Goal: Task Accomplishment & Management: Use online tool/utility

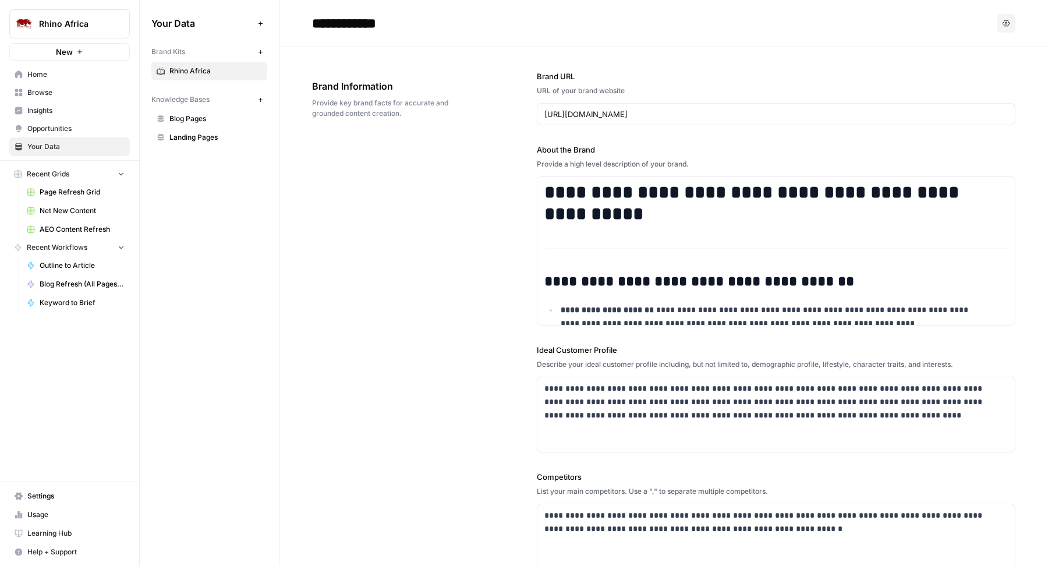
scroll to position [1264, 0]
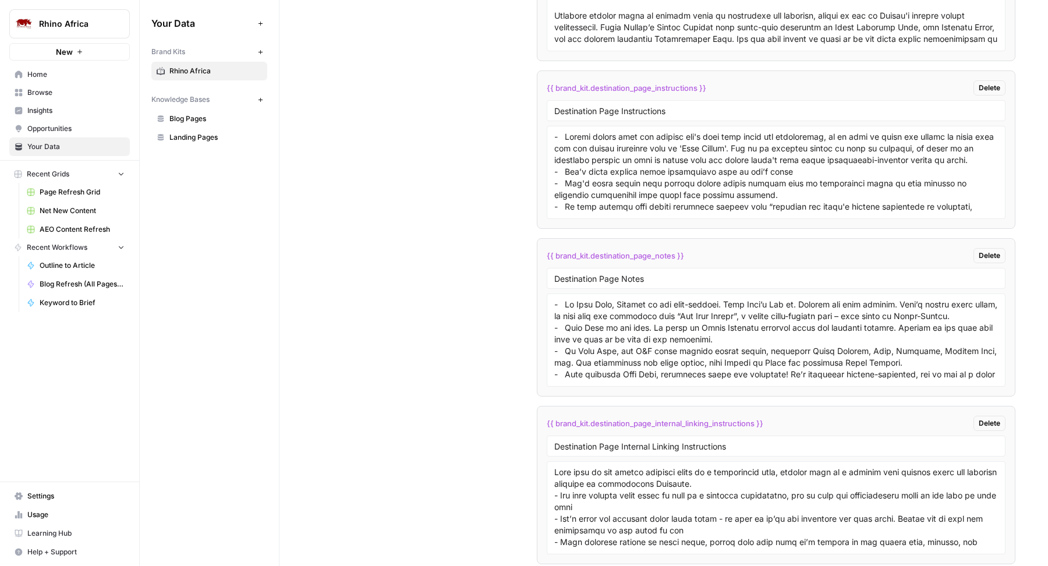
scroll to position [2380, 0]
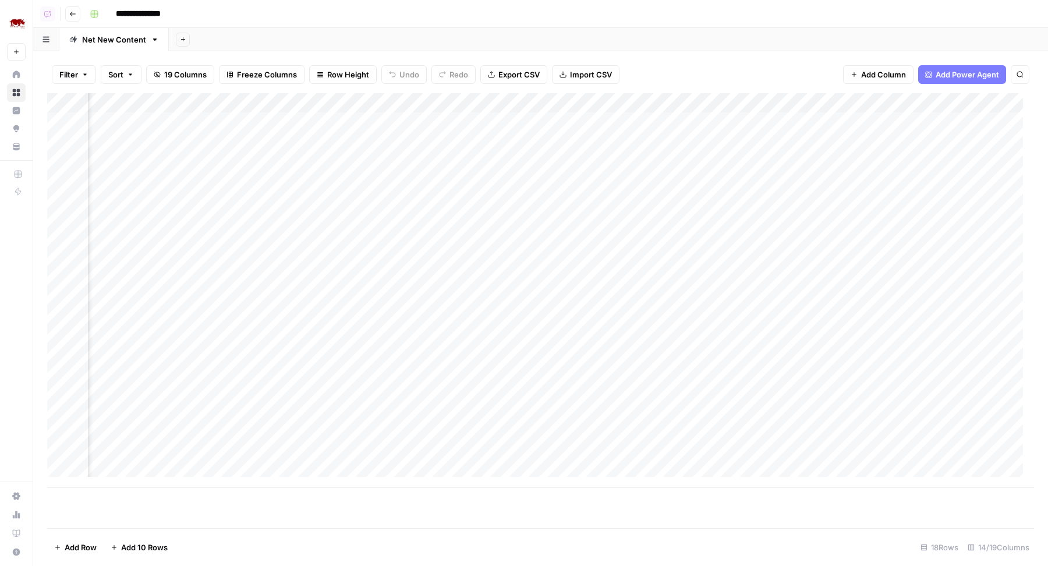
scroll to position [0, 627]
click at [595, 120] on div "Add Column" at bounding box center [540, 290] width 987 height 395
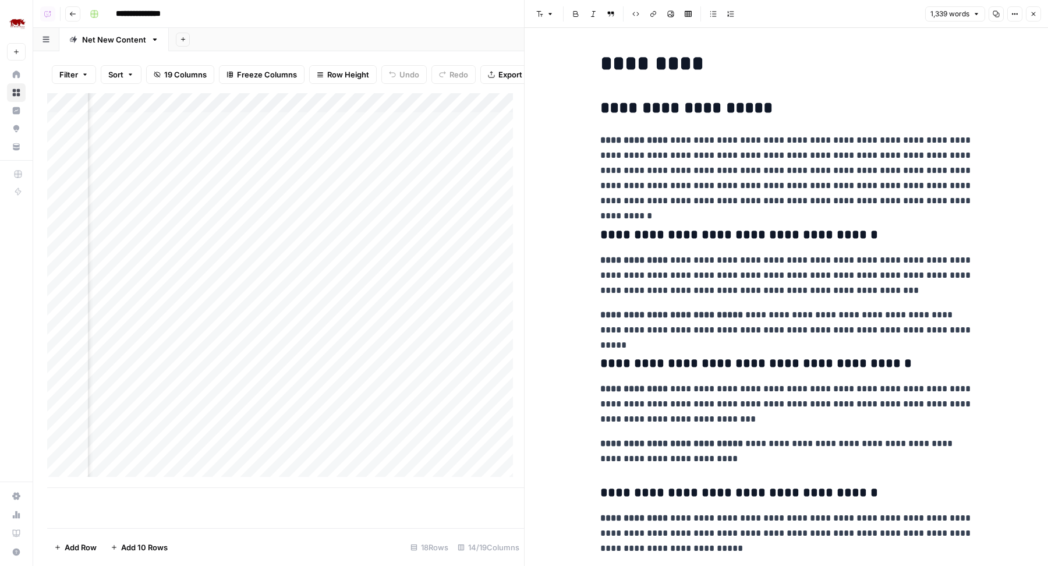
click at [669, 257] on p "**********" at bounding box center [786, 275] width 372 height 45
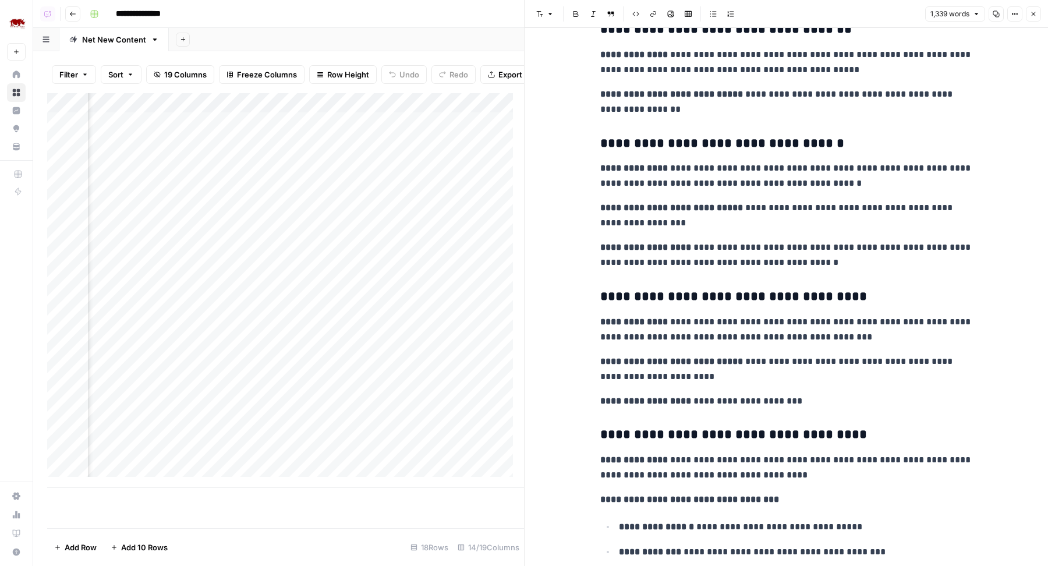
scroll to position [3511, 0]
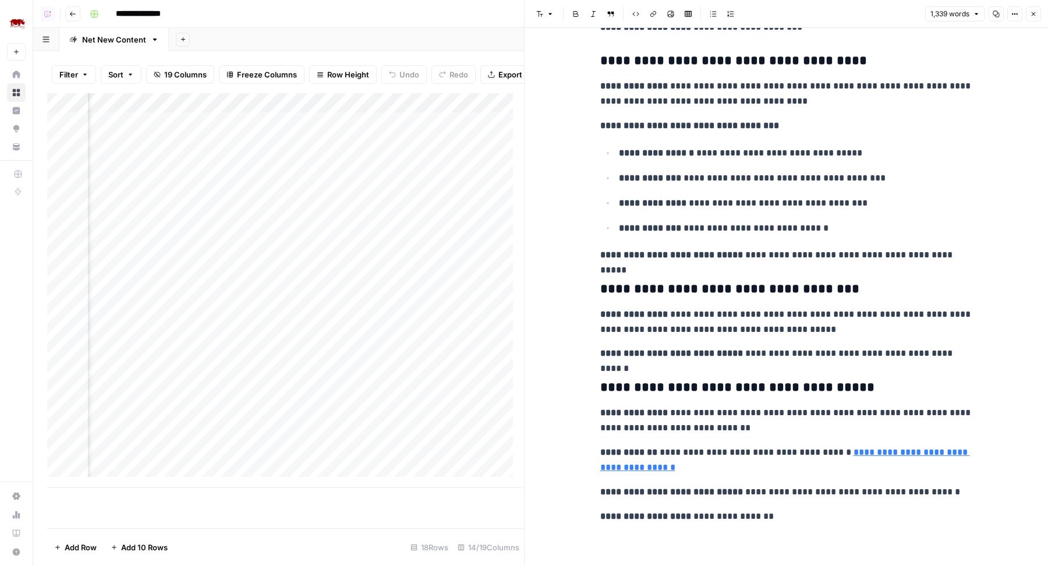
click at [1037, 12] on icon "button" at bounding box center [1033, 13] width 7 height 7
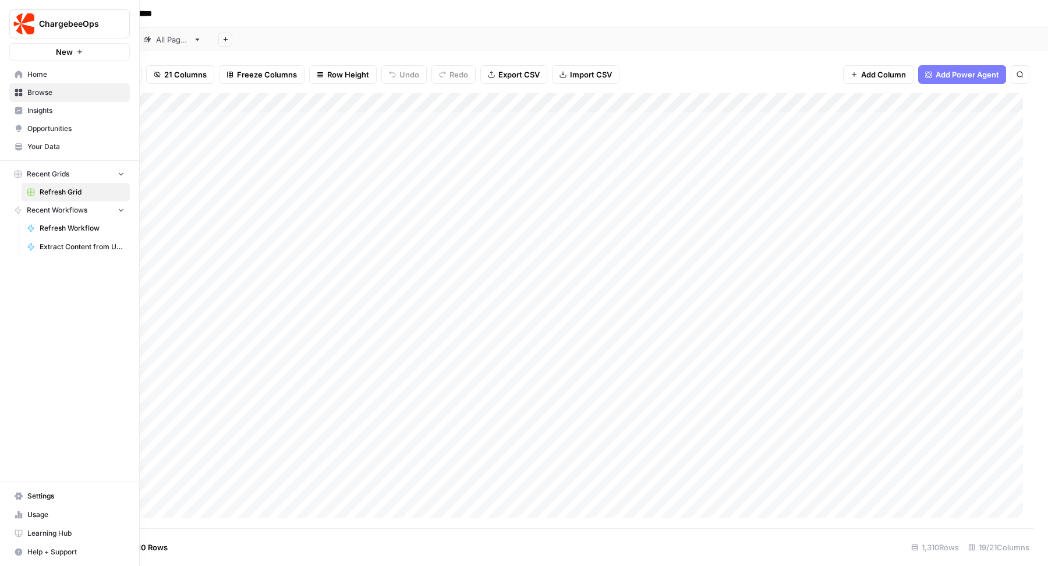
click at [58, 149] on span "Your Data" at bounding box center [75, 146] width 97 height 10
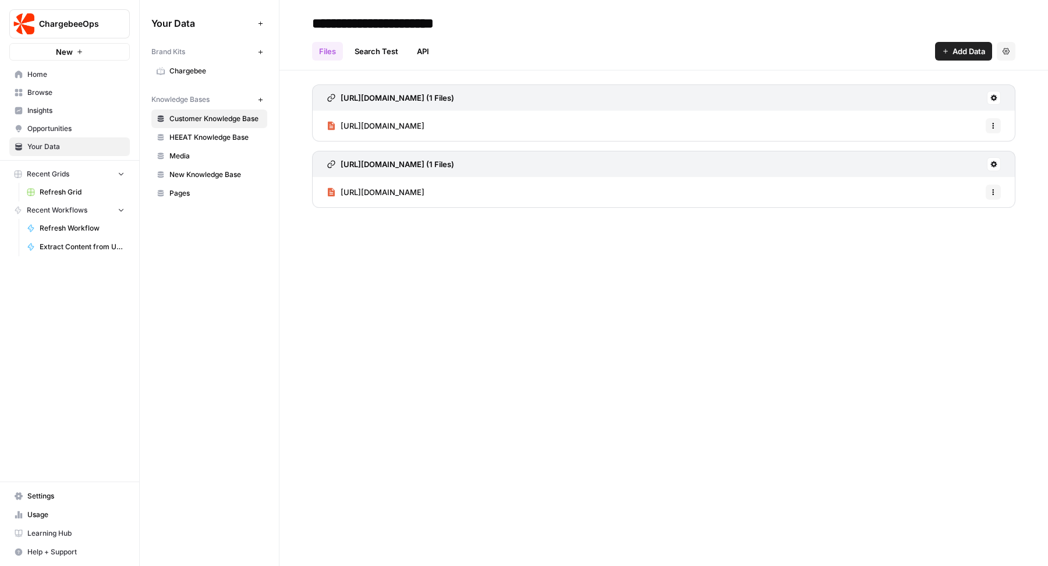
click at [197, 71] on span "Chargebee" at bounding box center [215, 71] width 93 height 10
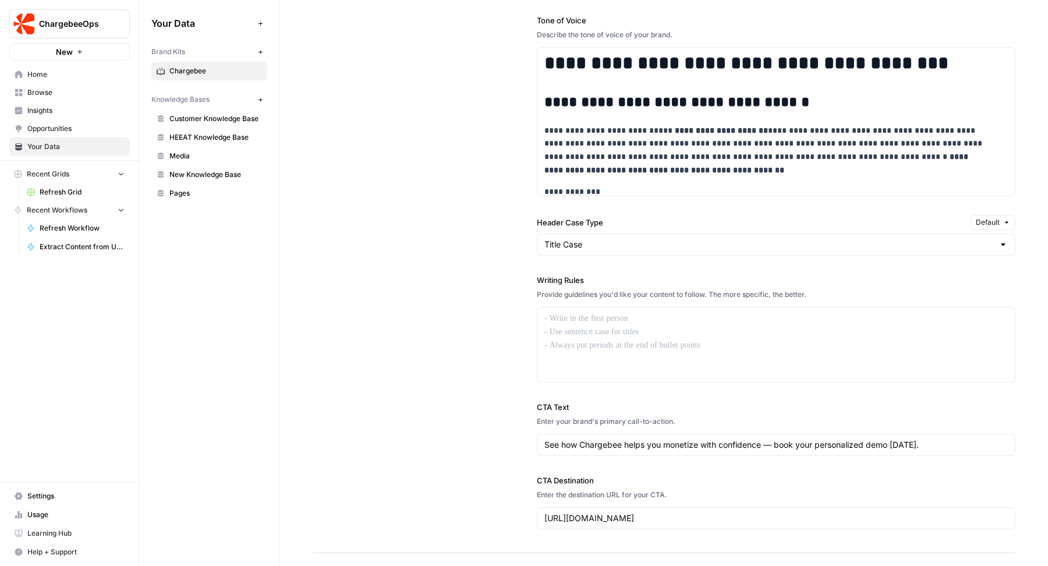
scroll to position [1107, 0]
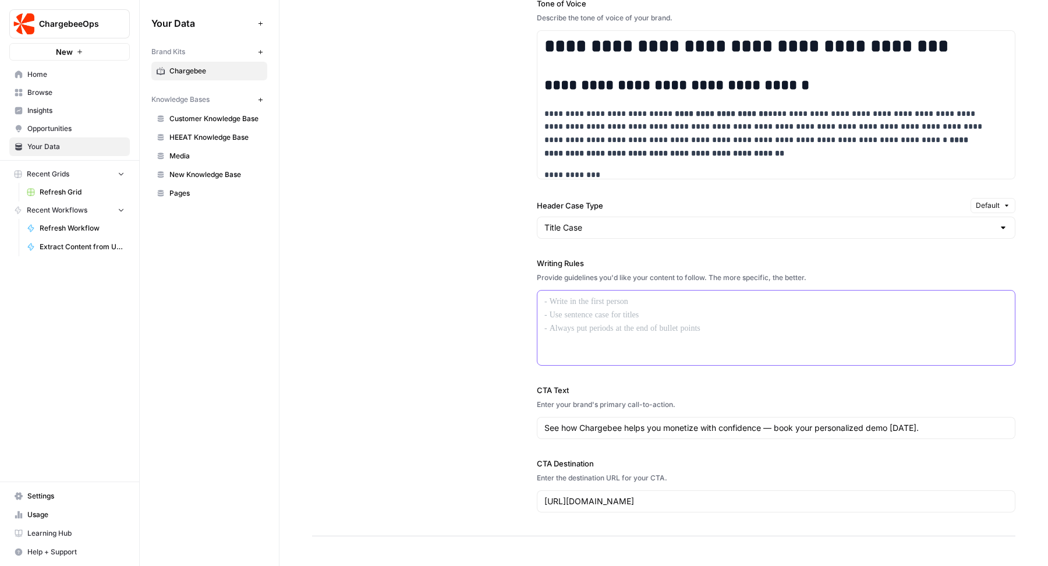
click at [648, 345] on div at bounding box center [775, 327] width 477 height 74
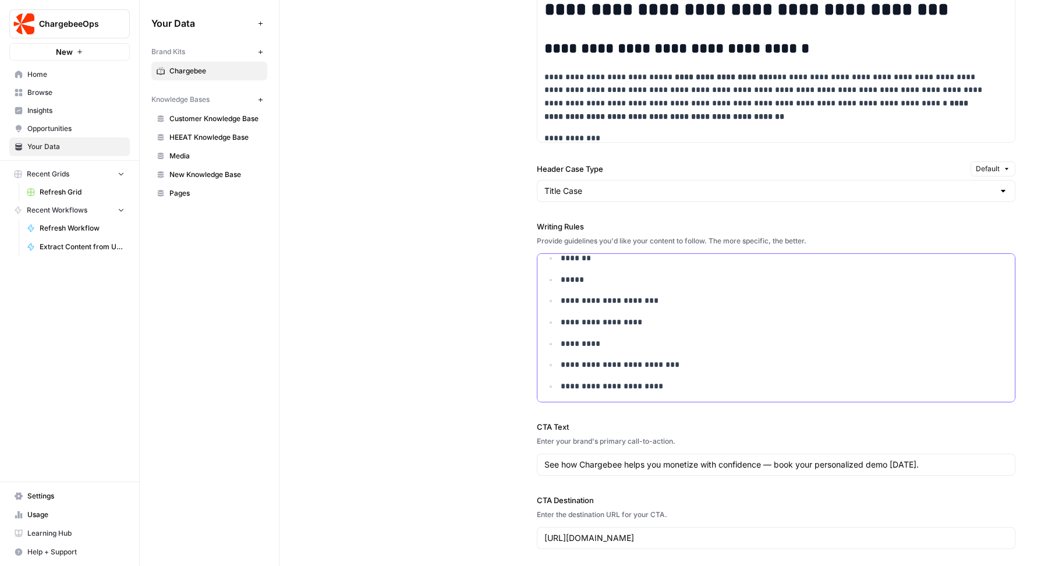
scroll to position [0, 0]
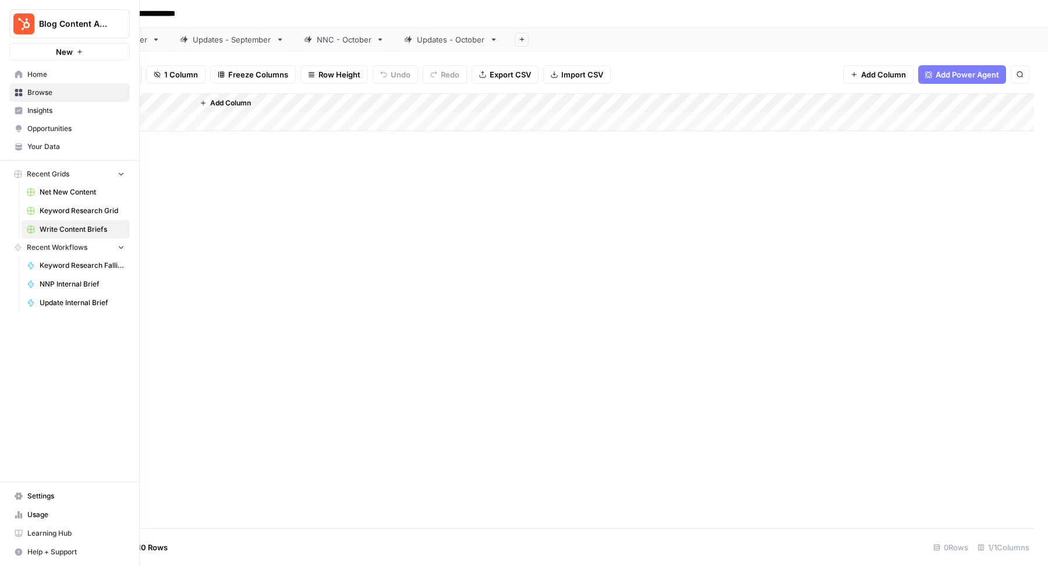
click at [70, 207] on span "Keyword Research Grid" at bounding box center [82, 210] width 85 height 10
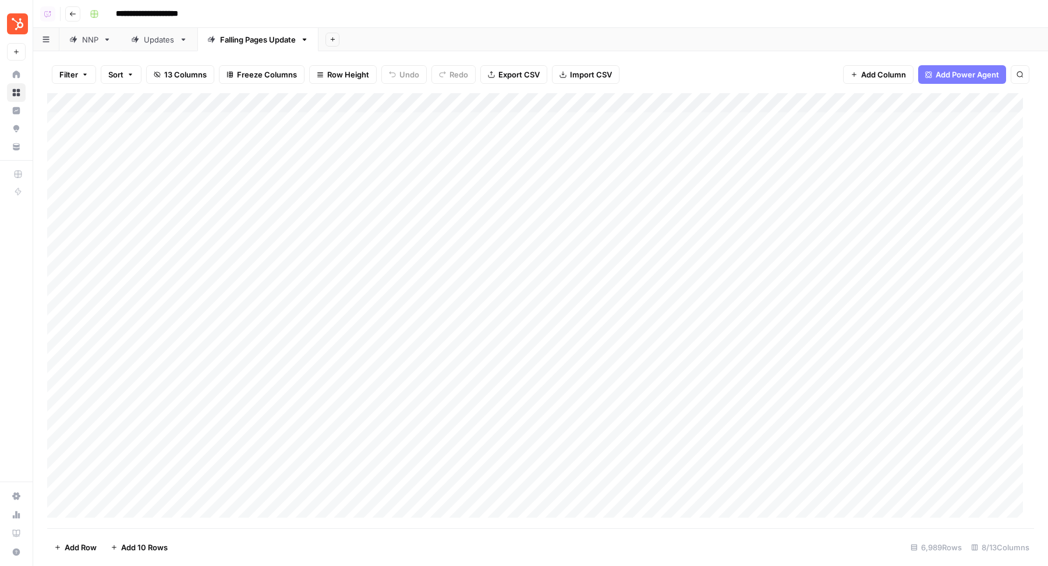
click at [87, 36] on div "NNP" at bounding box center [90, 40] width 16 height 12
click at [306, 98] on div "Add Column" at bounding box center [540, 191] width 987 height 197
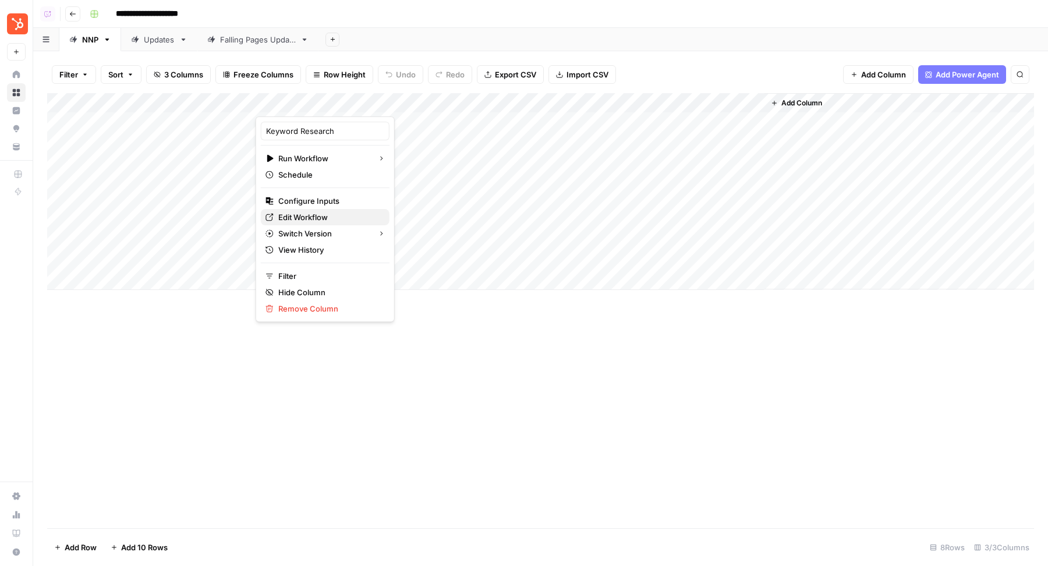
click at [306, 214] on span "Edit Workflow" at bounding box center [329, 217] width 102 height 12
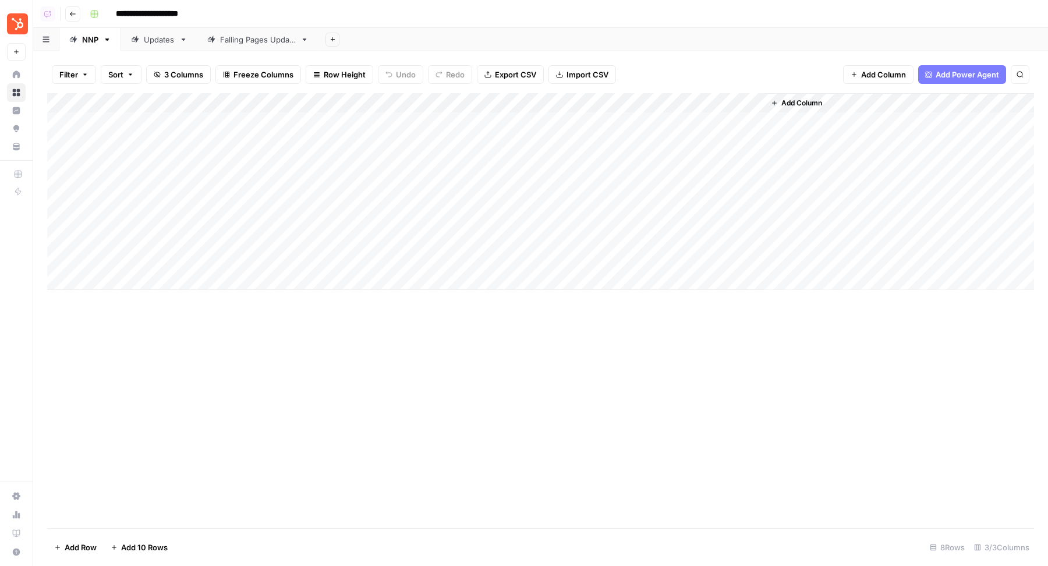
click at [154, 41] on div "Updates" at bounding box center [159, 40] width 31 height 12
click at [445, 100] on div "Add Column" at bounding box center [540, 161] width 987 height 137
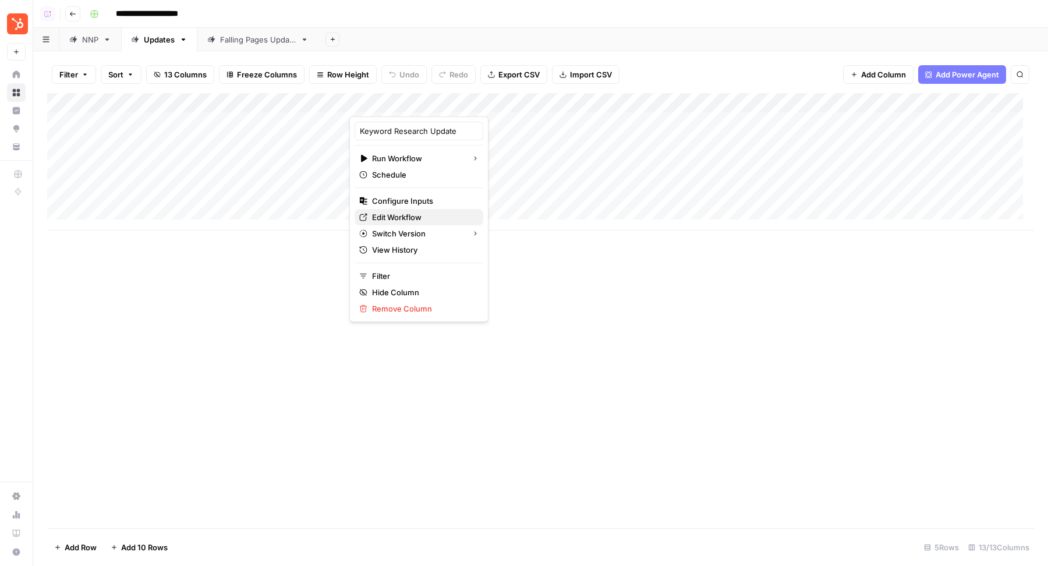
click at [425, 212] on span "Edit Workflow" at bounding box center [423, 217] width 102 height 12
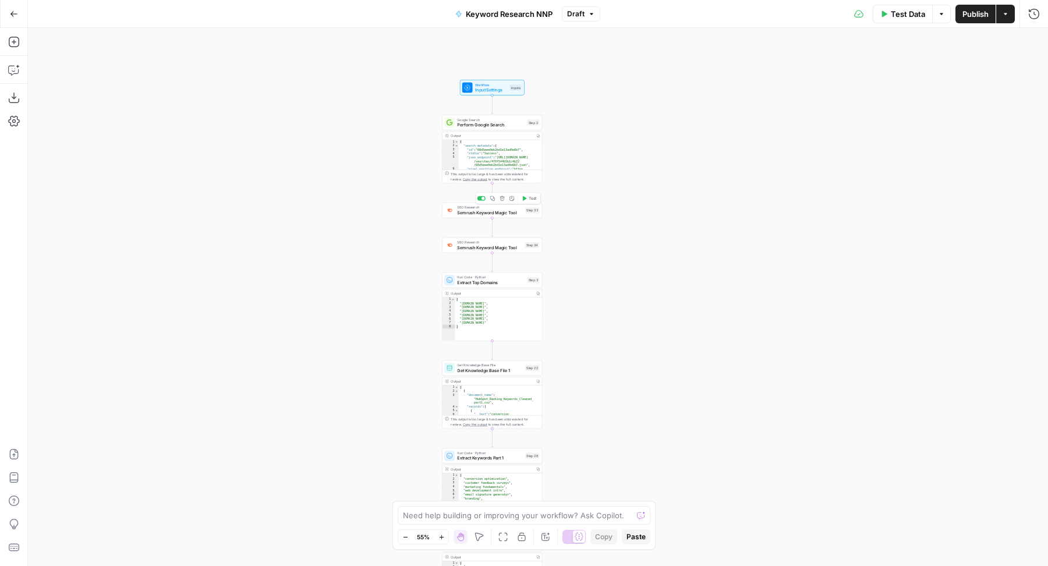
click at [471, 210] on span "Semrush Keyword Magic Tool" at bounding box center [489, 213] width 65 height 6
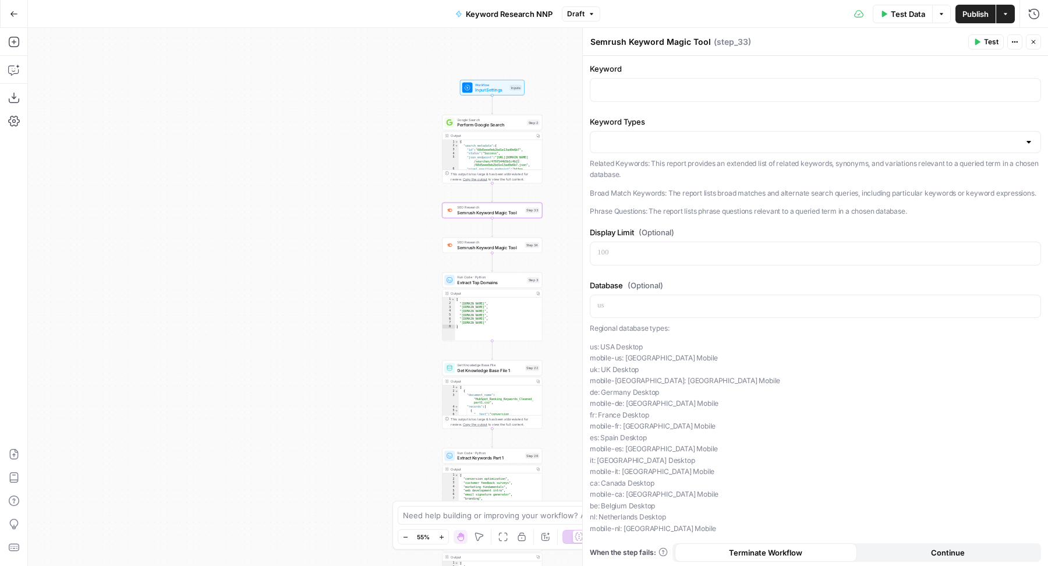
click at [1034, 39] on icon "button" at bounding box center [1033, 41] width 7 height 7
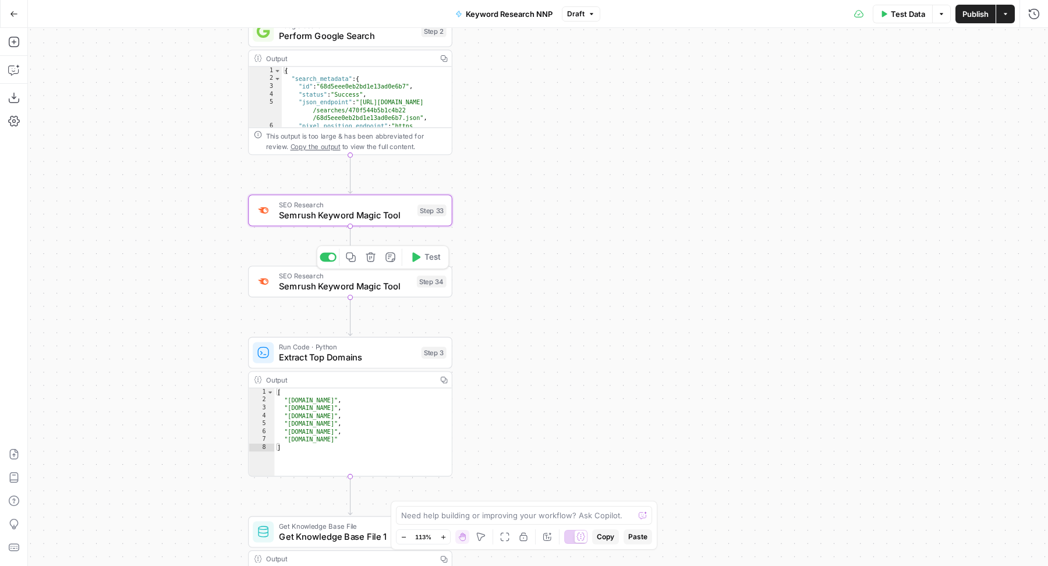
click at [311, 287] on span "Semrush Keyword Magic Tool" at bounding box center [345, 285] width 132 height 13
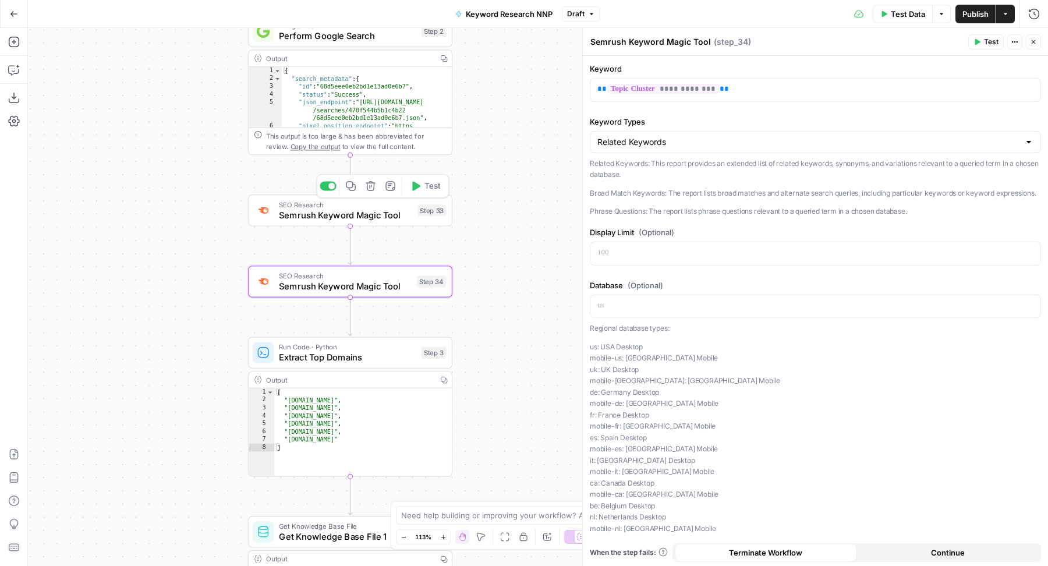
click at [283, 213] on span "Semrush Keyword Magic Tool" at bounding box center [345, 214] width 133 height 13
click at [327, 182] on div at bounding box center [328, 186] width 16 height 9
